Goal: Feedback & Contribution: Leave review/rating

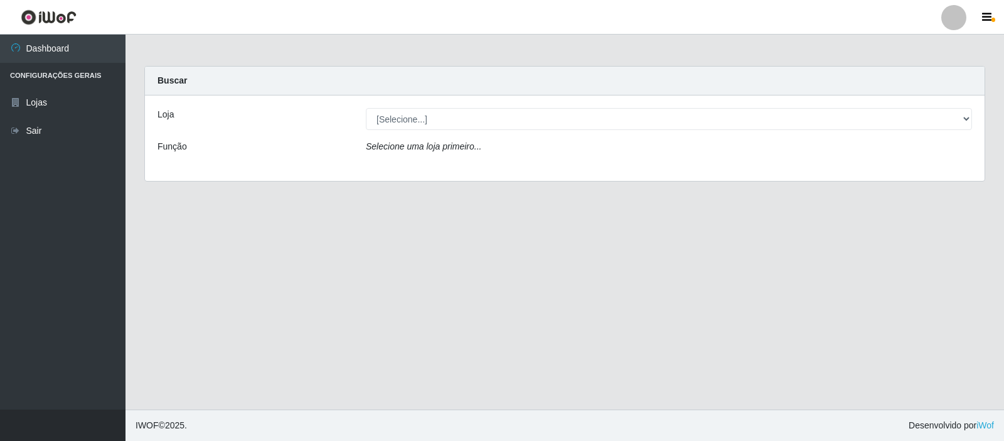
click at [503, 134] on div "Loja [Selecione...] Rede Compras Supermercados - LOJA 3 Função Selecione uma lo…" at bounding box center [565, 137] width 840 height 85
click at [503, 132] on div "Loja [Selecione...] Rede Compras Supermercados - LOJA 3 Função Selecione uma lo…" at bounding box center [565, 137] width 840 height 85
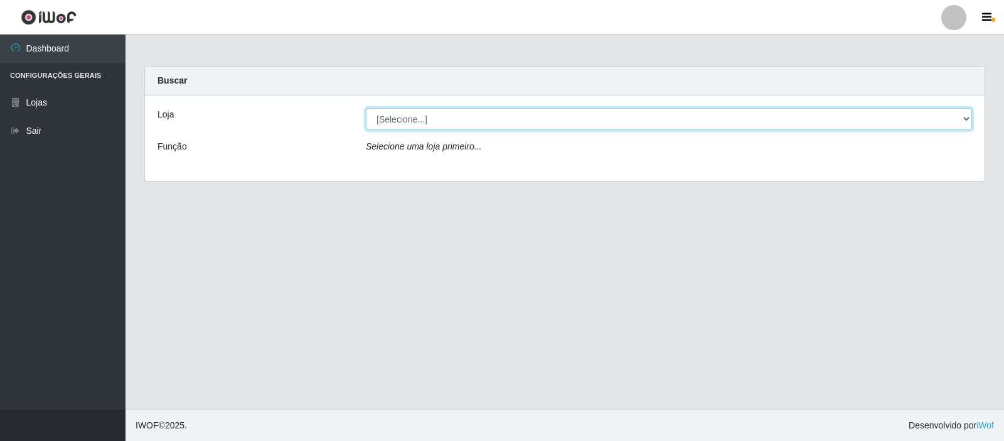
click at [506, 122] on select "[Selecione...] Rede Compras Supermercados - LOJA 3" at bounding box center [669, 119] width 606 height 22
select select "162"
click at [366, 108] on select "[Selecione...] Rede Compras Supermercados - LOJA 3" at bounding box center [669, 119] width 606 height 22
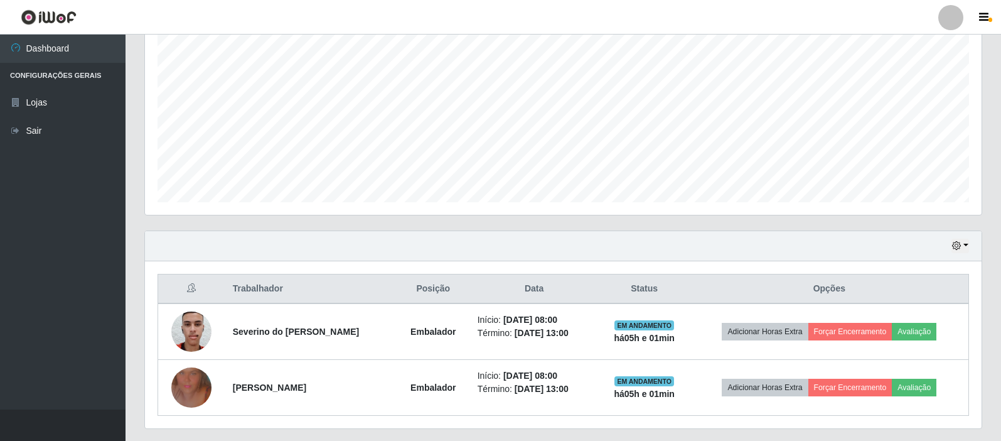
scroll to position [281, 0]
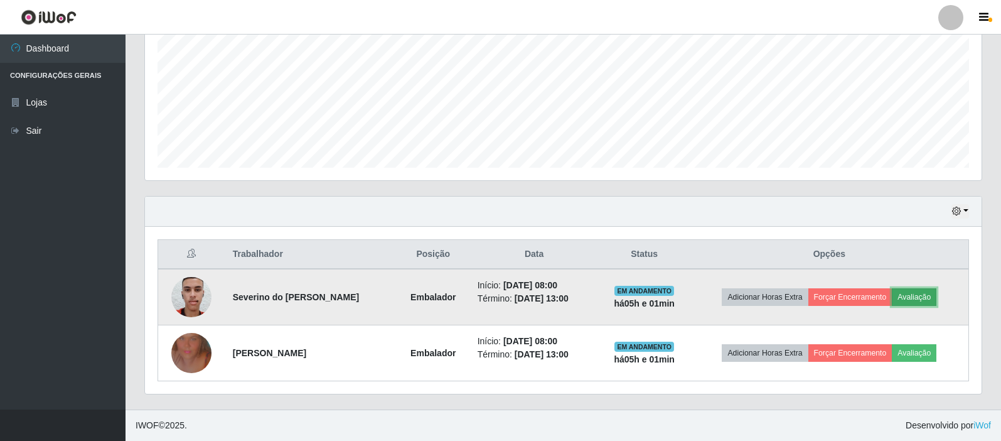
click at [925, 295] on button "Avaliação" at bounding box center [914, 297] width 45 height 18
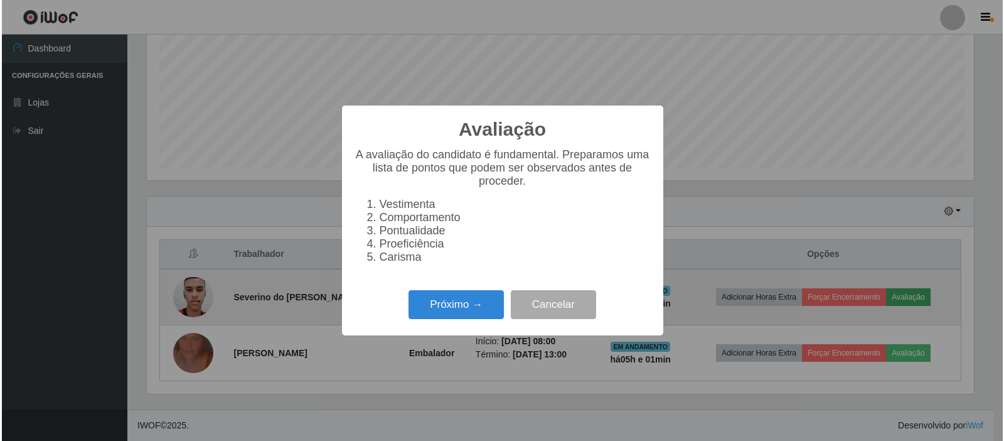
scroll to position [260, 830]
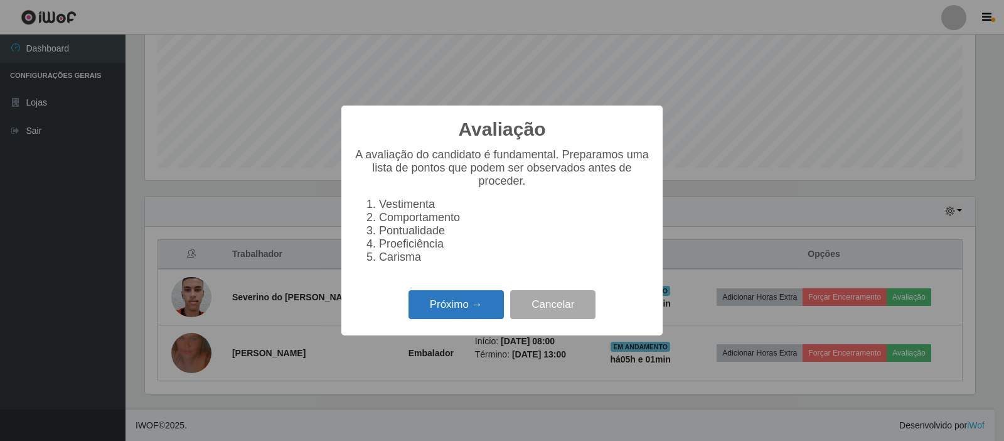
click at [449, 312] on button "Próximo →" at bounding box center [456, 305] width 95 height 30
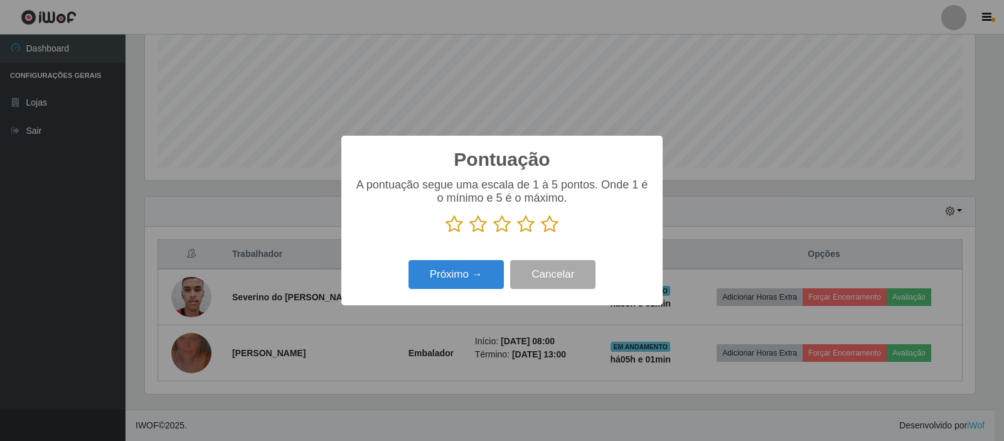
scroll to position [627402, 626832]
click at [539, 225] on p at bounding box center [502, 224] width 296 height 19
click at [549, 226] on icon at bounding box center [550, 224] width 18 height 19
click at [541, 233] on input "radio" at bounding box center [541, 233] width 0 height 0
click at [473, 273] on button "Próximo →" at bounding box center [456, 275] width 95 height 30
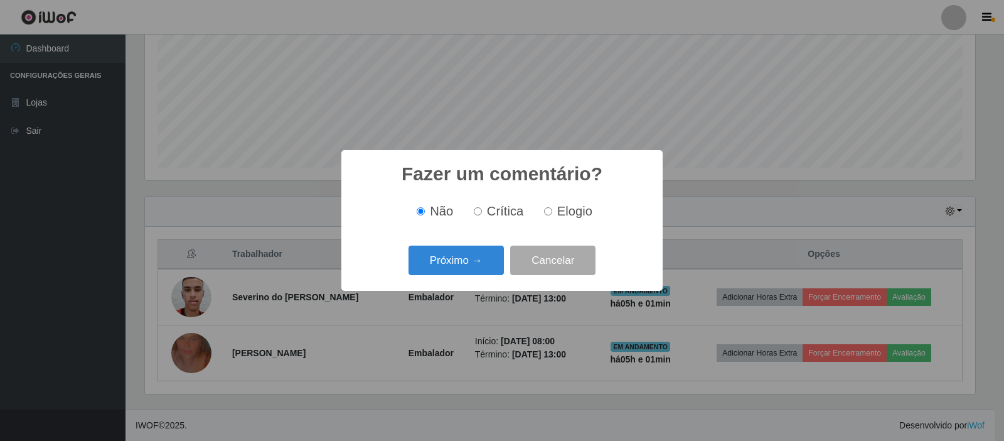
click at [544, 214] on input "Elogio" at bounding box center [548, 211] width 8 height 8
radio input "true"
click at [489, 266] on button "Próximo →" at bounding box center [456, 260] width 95 height 30
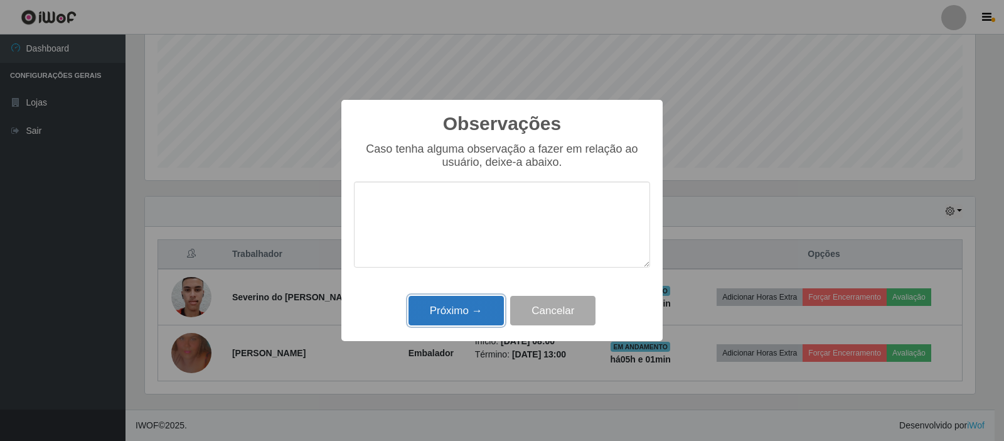
click at [471, 321] on button "Próximo →" at bounding box center [456, 311] width 95 height 30
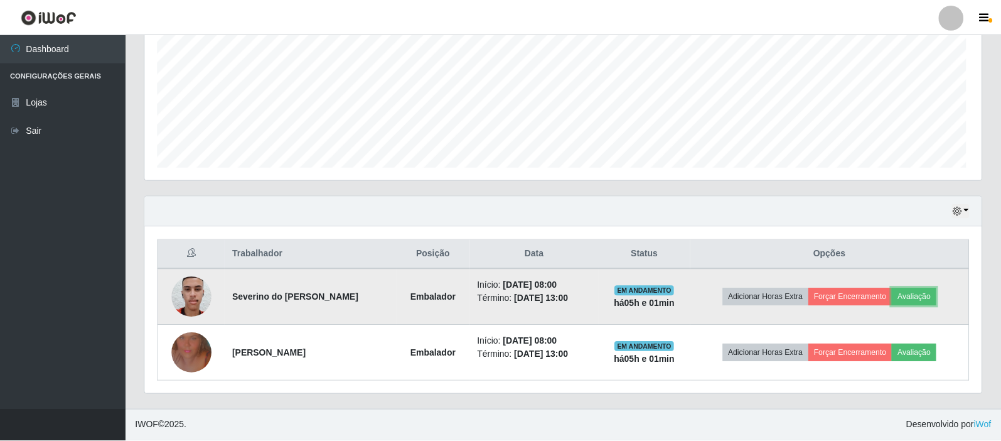
scroll to position [260, 837]
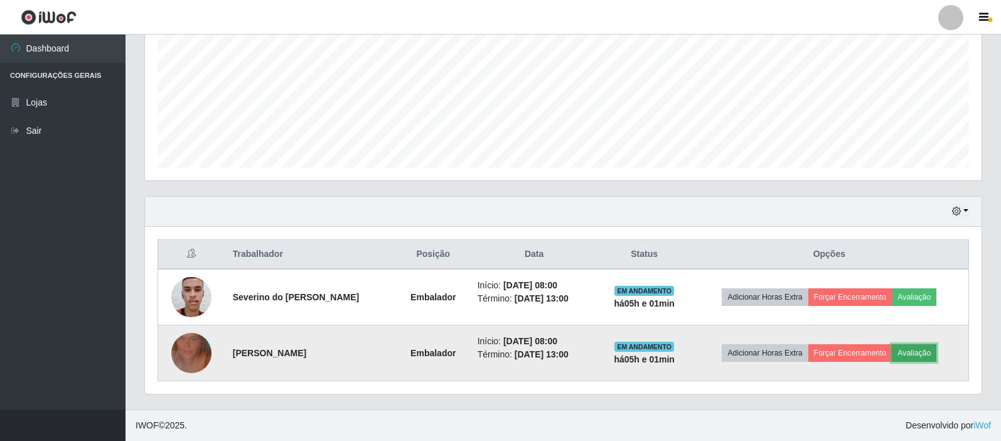
click at [930, 353] on button "Avaliação" at bounding box center [914, 353] width 45 height 18
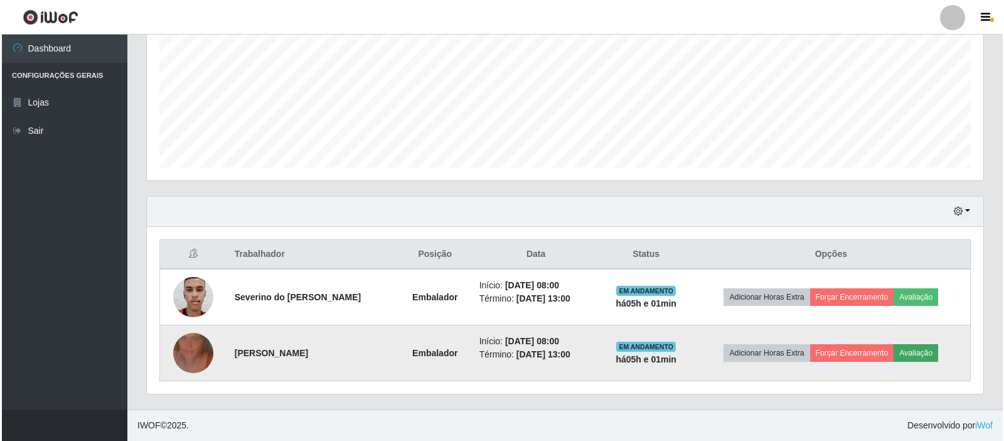
scroll to position [260, 830]
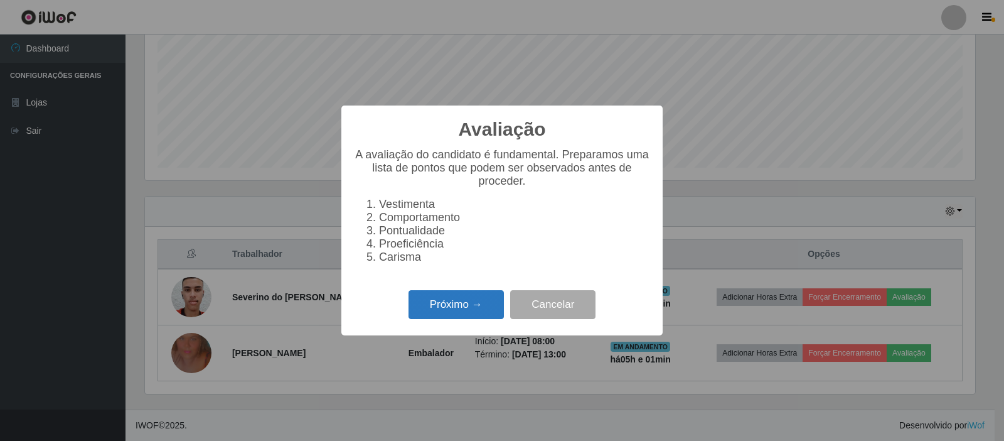
click at [466, 304] on button "Próximo →" at bounding box center [456, 305] width 95 height 30
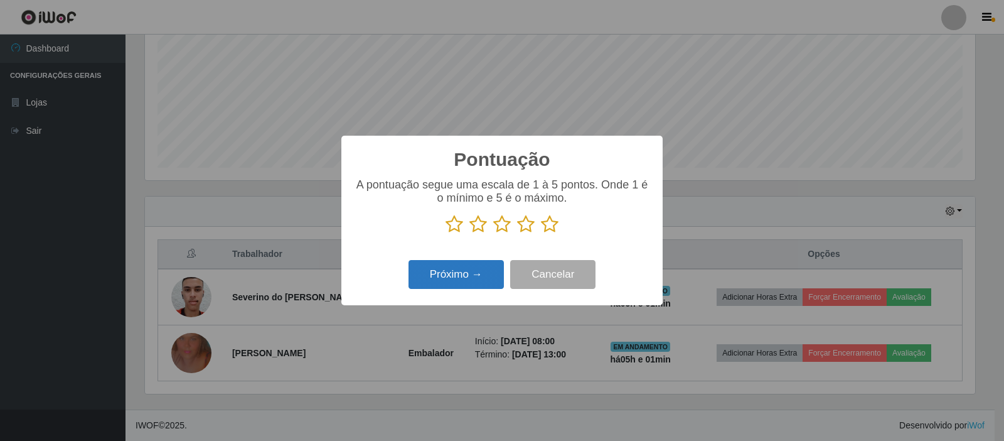
scroll to position [627402, 626832]
click at [557, 227] on icon at bounding box center [550, 224] width 18 height 19
click at [541, 233] on input "radio" at bounding box center [541, 233] width 0 height 0
click at [555, 226] on icon at bounding box center [550, 224] width 18 height 19
click at [541, 233] on input "radio" at bounding box center [541, 233] width 0 height 0
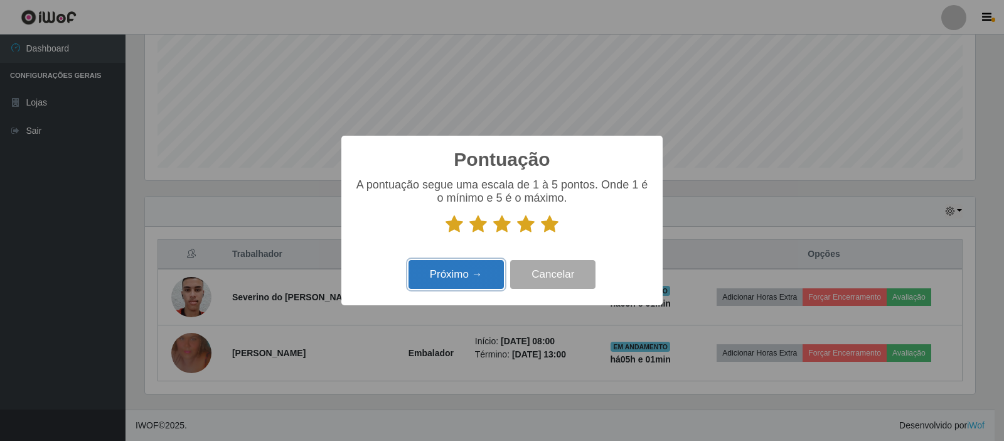
click at [490, 287] on button "Próximo →" at bounding box center [456, 275] width 95 height 30
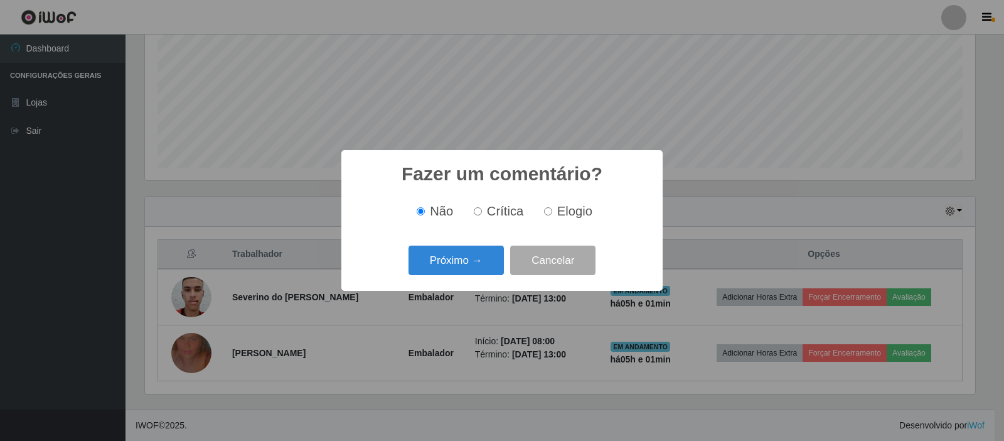
click at [544, 215] on input "Elogio" at bounding box center [548, 211] width 8 height 8
radio input "true"
click at [474, 268] on button "Próximo →" at bounding box center [456, 260] width 95 height 30
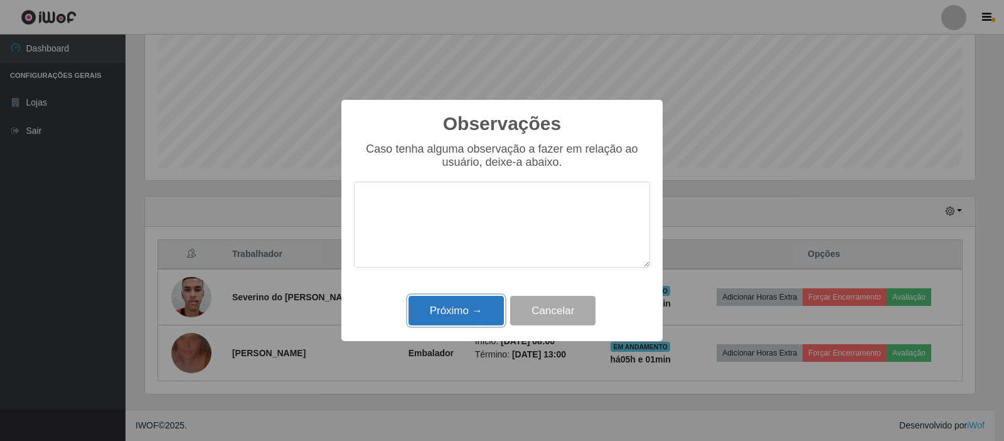
click at [475, 316] on button "Próximo →" at bounding box center [456, 311] width 95 height 30
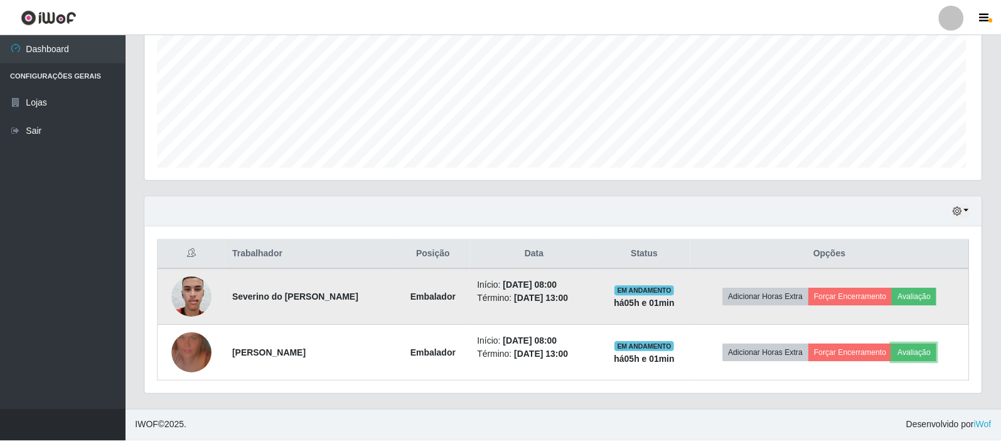
scroll to position [260, 837]
click at [882, 297] on button "Forçar Encerramento" at bounding box center [850, 297] width 84 height 18
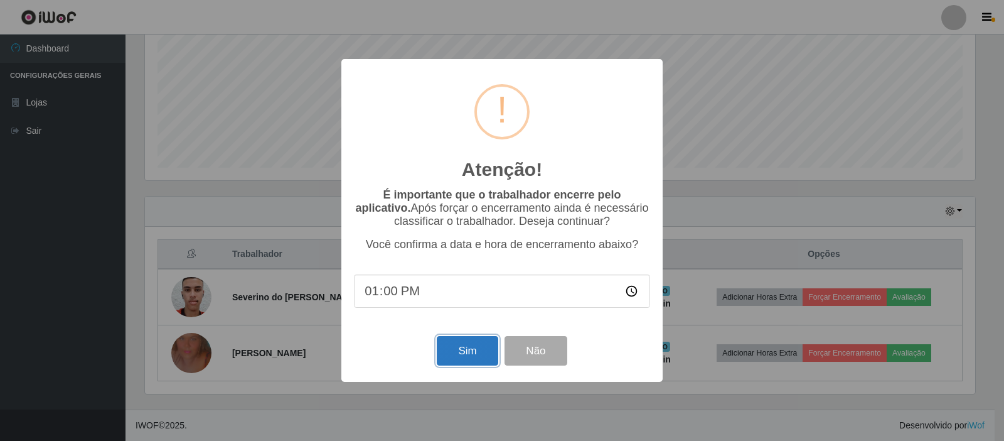
click at [464, 346] on button "Sim" at bounding box center [467, 351] width 61 height 30
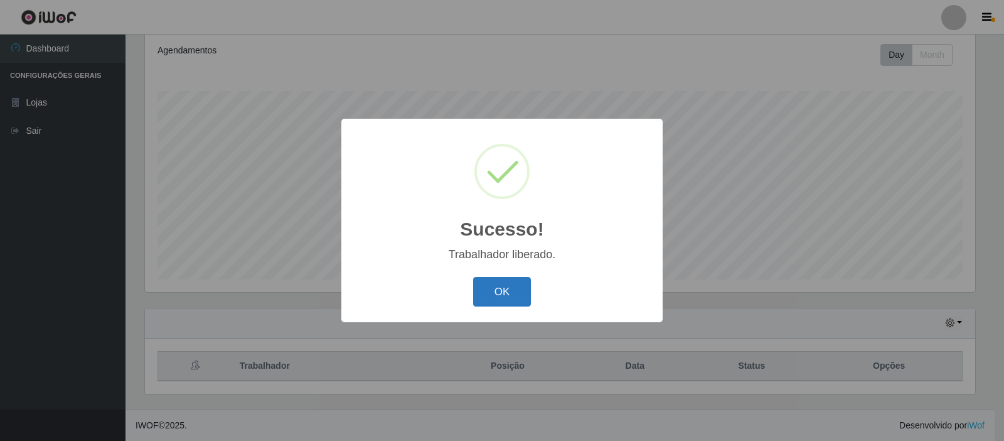
click at [502, 292] on button "OK" at bounding box center [502, 292] width 58 height 30
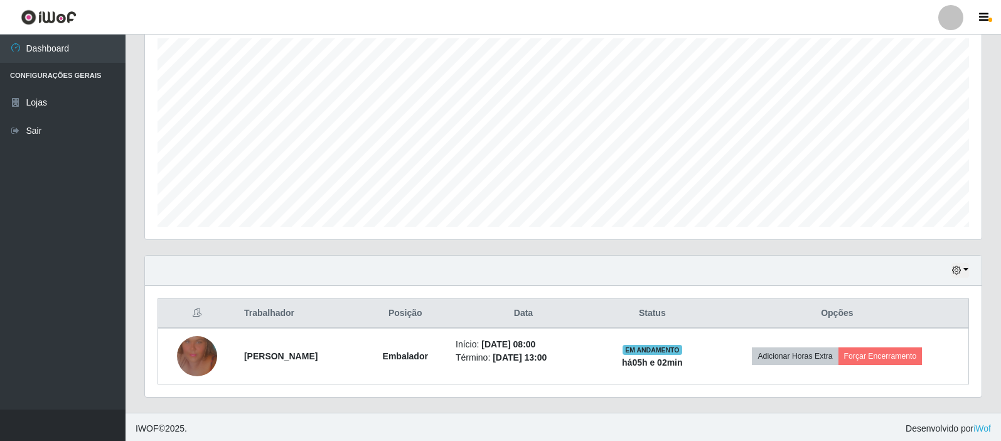
scroll to position [225, 0]
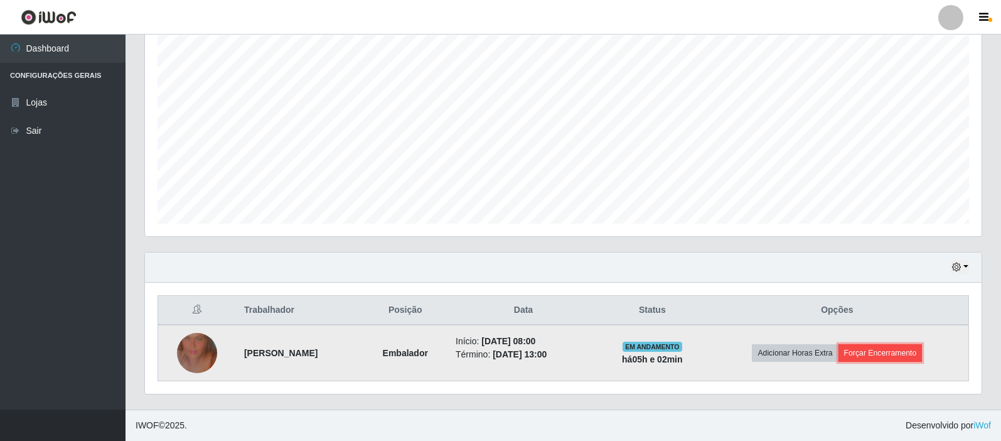
click at [898, 353] on button "Forçar Encerramento" at bounding box center [881, 353] width 84 height 18
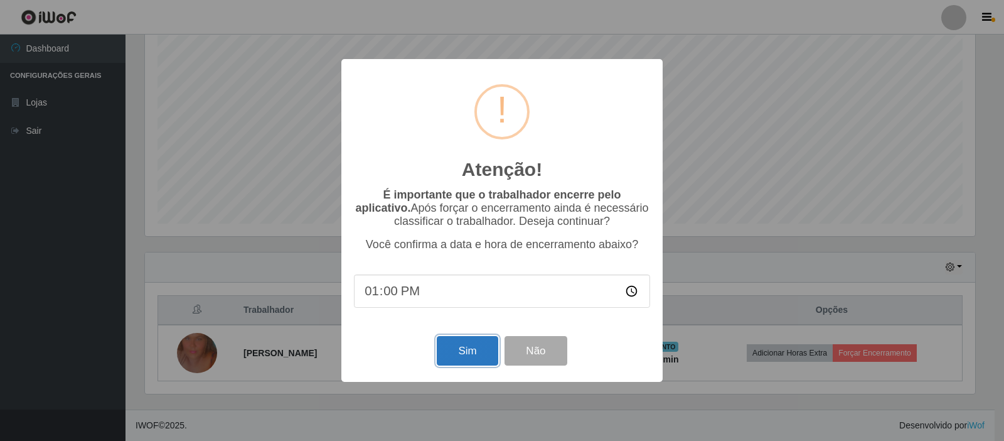
click at [456, 357] on button "Sim" at bounding box center [467, 351] width 61 height 30
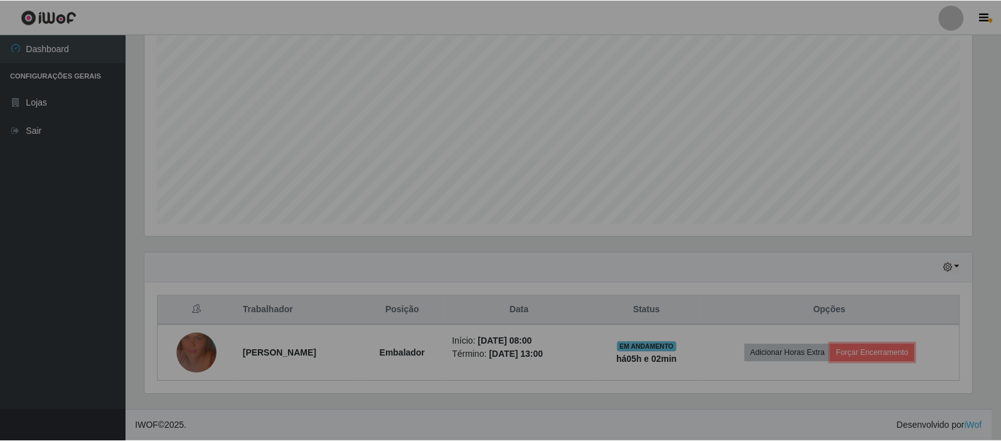
scroll to position [0, 0]
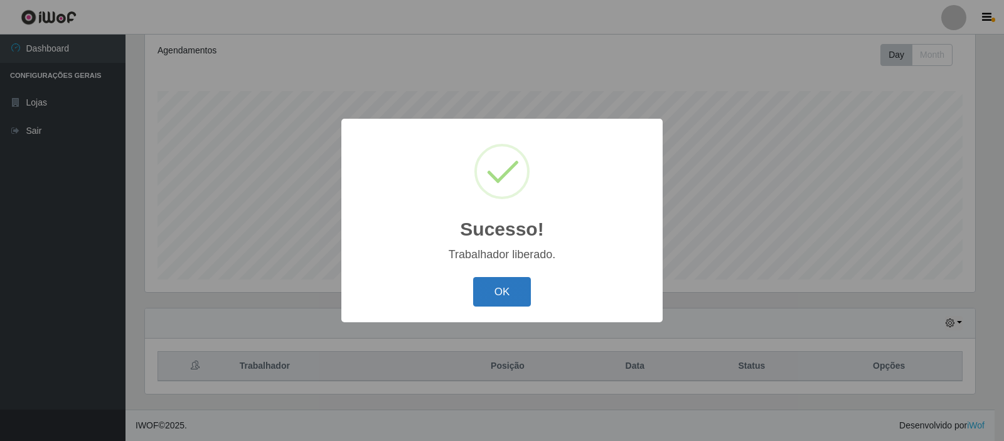
click at [501, 284] on button "OK" at bounding box center [502, 292] width 58 height 30
